Goal: Find contact information: Find contact information

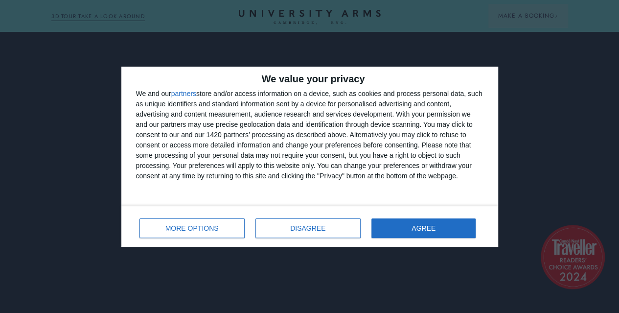
scroll to position [49, 0]
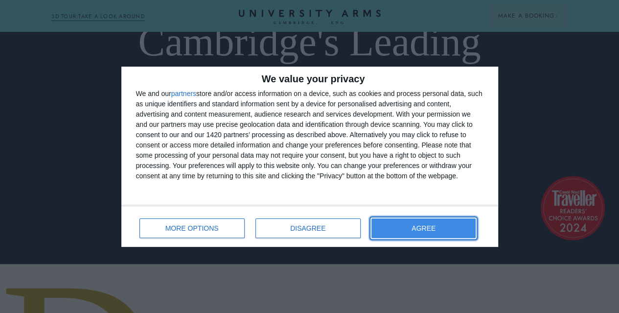
click at [431, 230] on span "AGREE" at bounding box center [423, 228] width 24 height 7
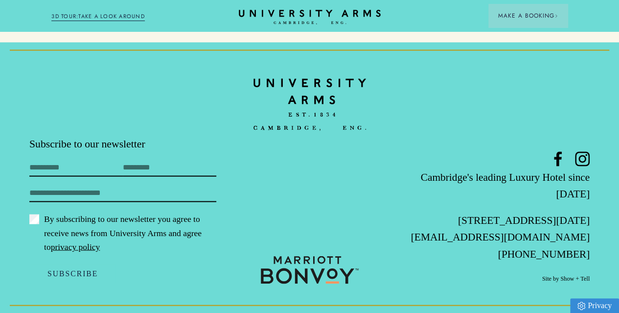
scroll to position [2752, 0]
click at [503, 237] on link "[EMAIL_ADDRESS][DOMAIN_NAME]" at bounding box center [500, 236] width 179 height 12
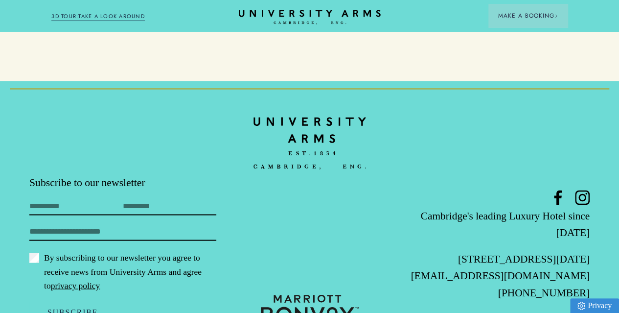
scroll to position [2752, 0]
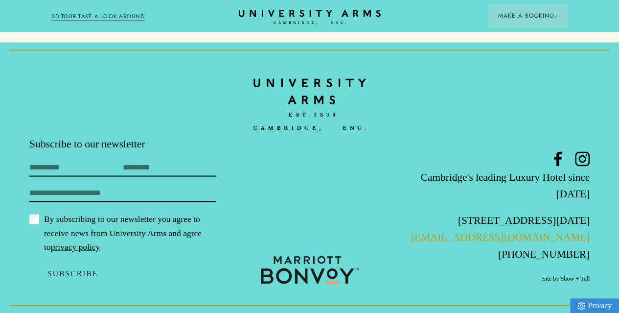
click at [516, 236] on link "[EMAIL_ADDRESS][DOMAIN_NAME]" at bounding box center [500, 236] width 179 height 12
